Goal: Task Accomplishment & Management: Manage account settings

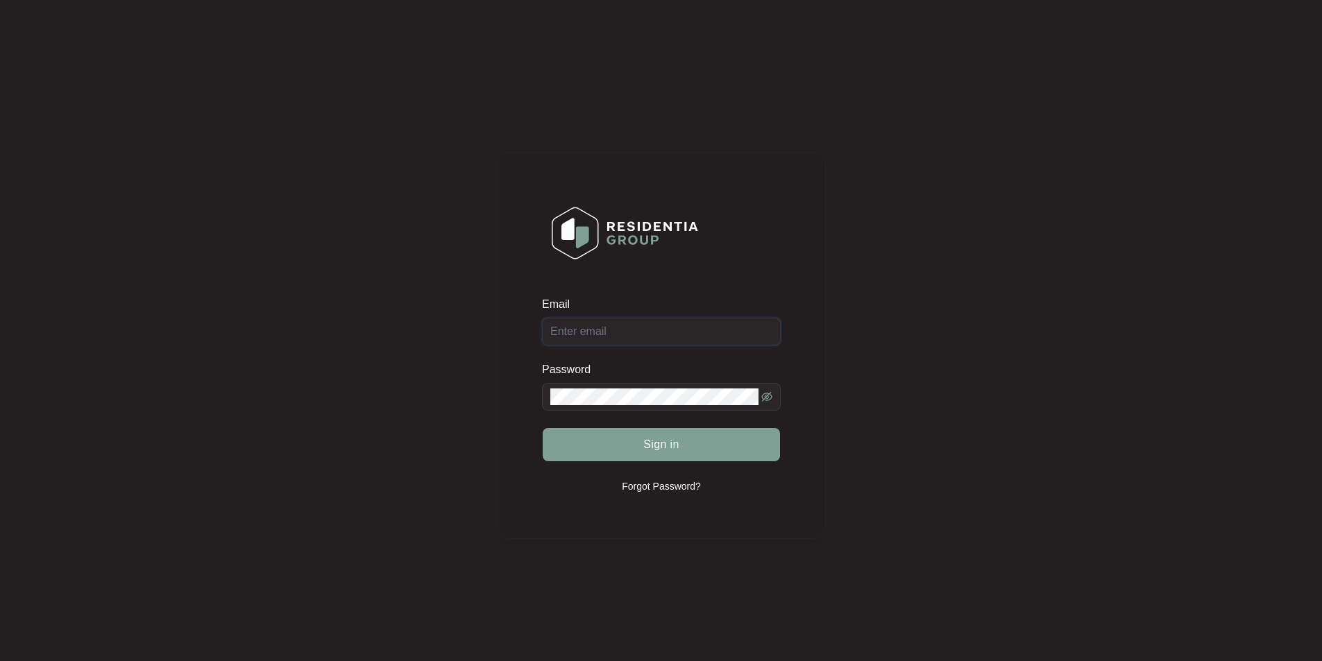
click at [679, 332] on input "Email" at bounding box center [661, 332] width 239 height 28
click at [652, 332] on input "Email" at bounding box center [661, 332] width 239 height 28
type input "[EMAIL_ADDRESS][DOMAIN_NAME]"
click at [543, 428] on button "Sign in" at bounding box center [661, 444] width 237 height 33
click at [543, 400] on span at bounding box center [661, 397] width 239 height 28
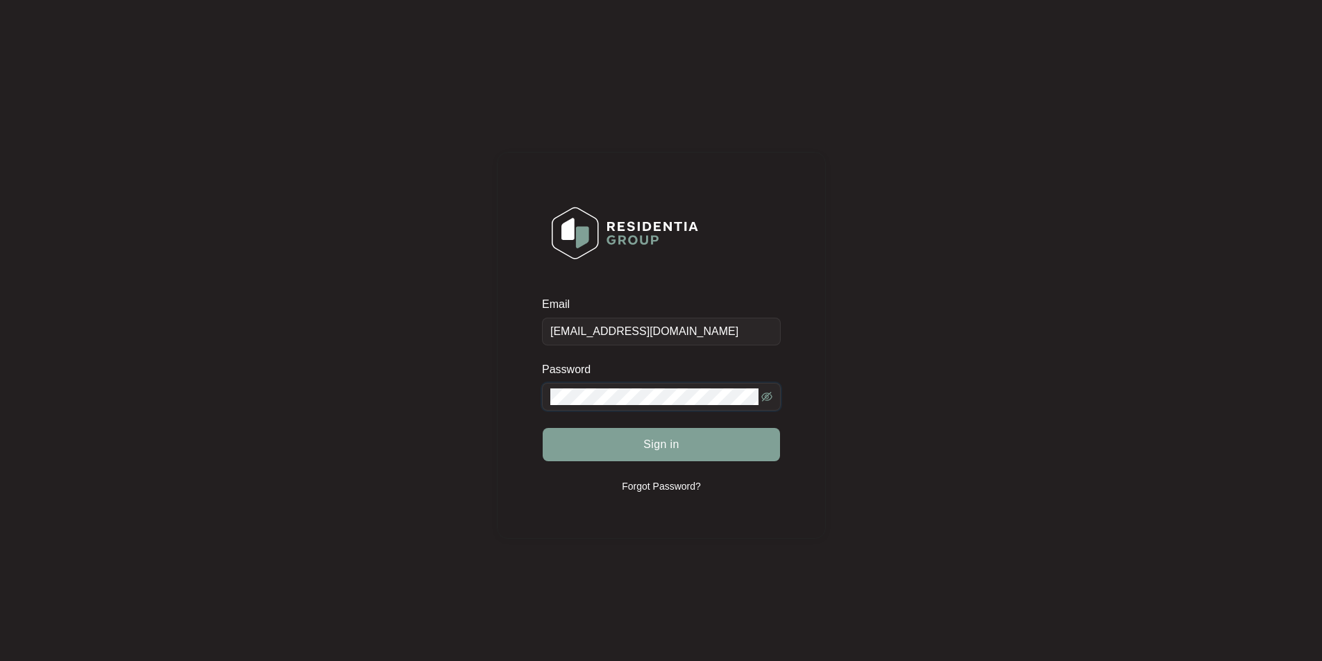
click at [543, 428] on button "Sign in" at bounding box center [661, 444] width 237 height 33
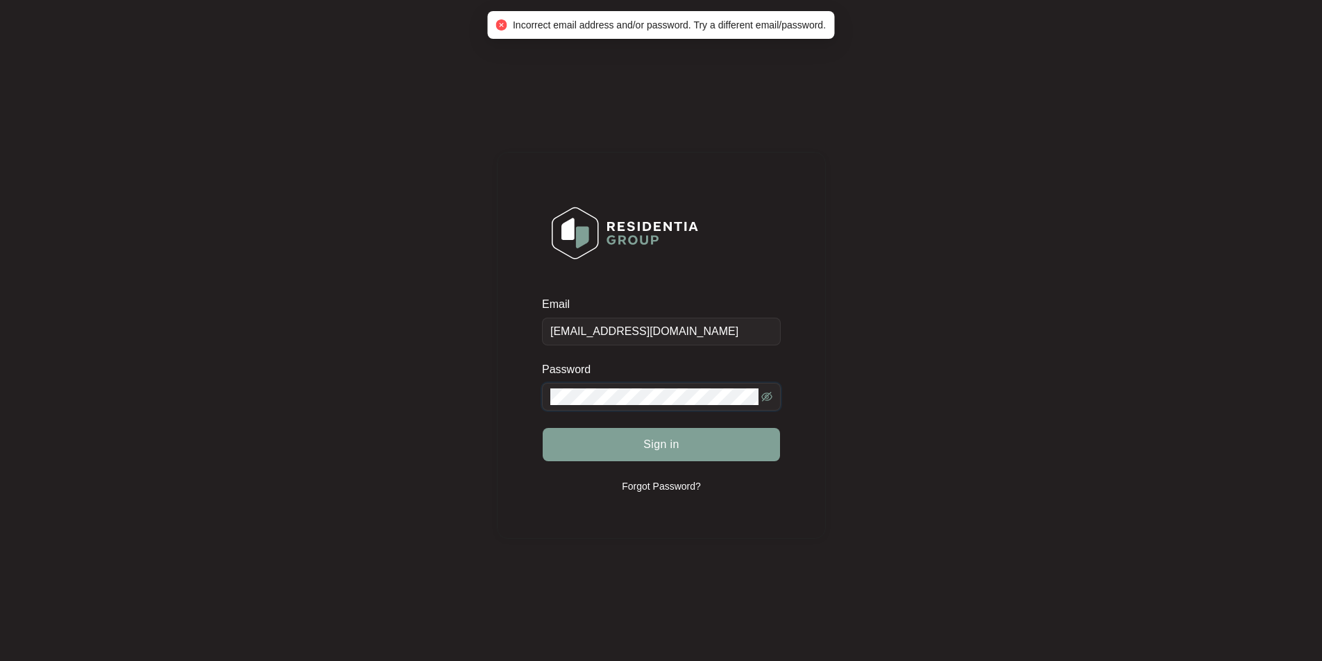
click at [536, 405] on div "Email [EMAIL_ADDRESS][DOMAIN_NAME] Password Sign in Forgot Password?" at bounding box center [661, 345] width 329 height 387
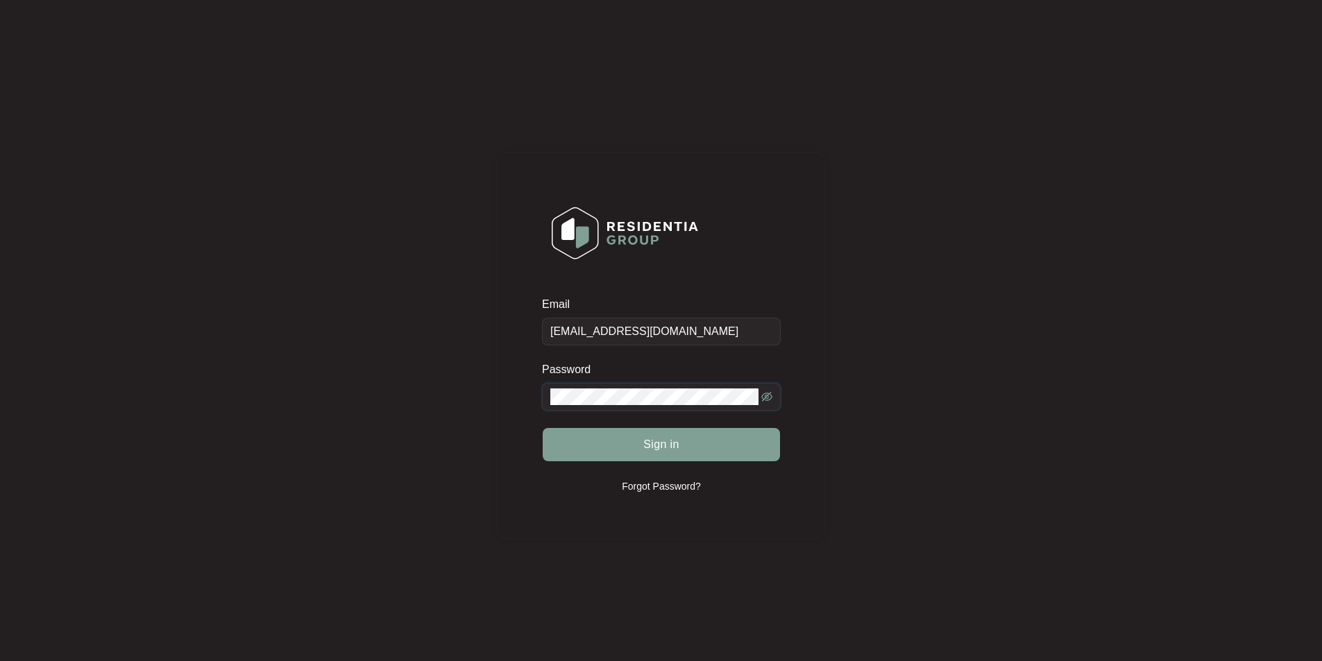
click at [765, 392] on icon "eye-invisible" at bounding box center [766, 396] width 11 height 11
click at [670, 445] on span "Sign in" at bounding box center [661, 444] width 36 height 17
